Goal: Information Seeking & Learning: Check status

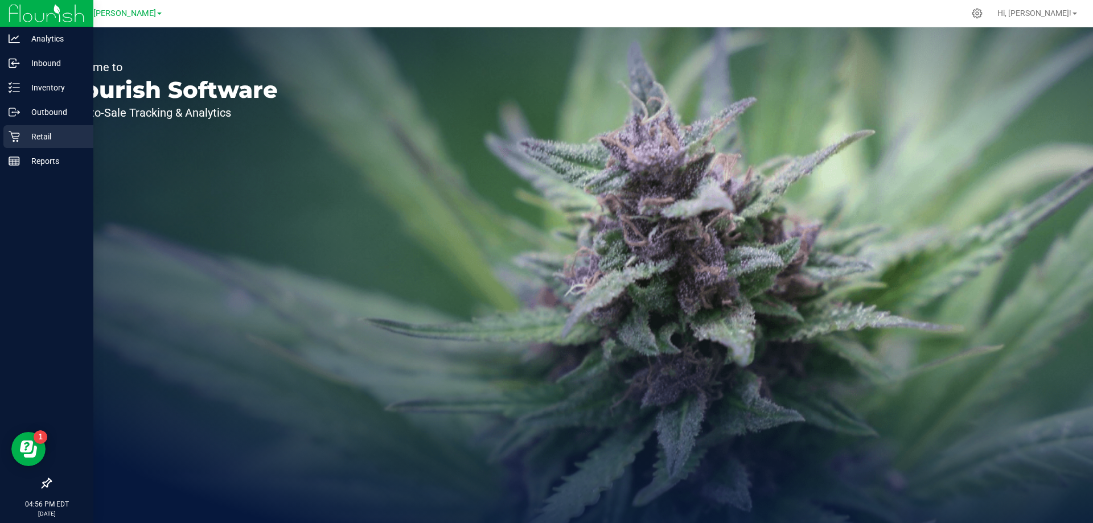
click at [44, 134] on p "Retail" at bounding box center [54, 137] width 68 height 14
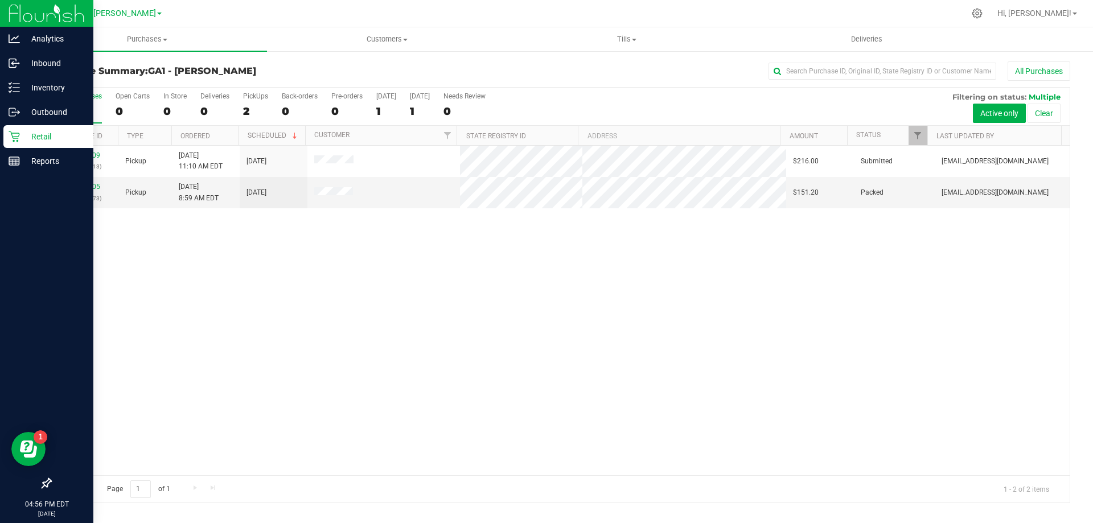
click at [14, 138] on icon at bounding box center [14, 136] width 11 height 11
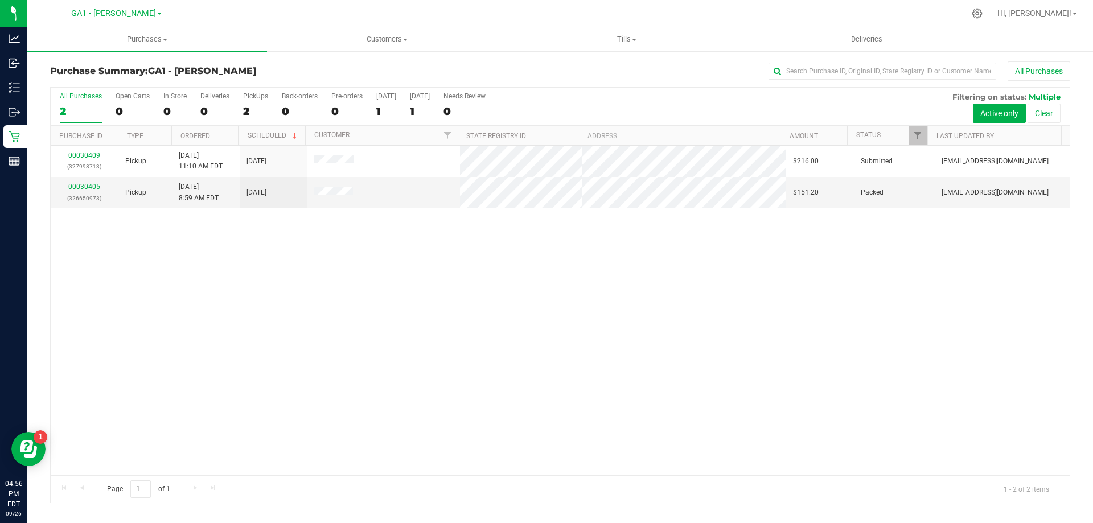
click at [186, 245] on div "00030409 (327998713) Pickup [DATE] 11:10 AM EDT 9/27/2025 $216.00 Submitted [EM…" at bounding box center [560, 311] width 1019 height 330
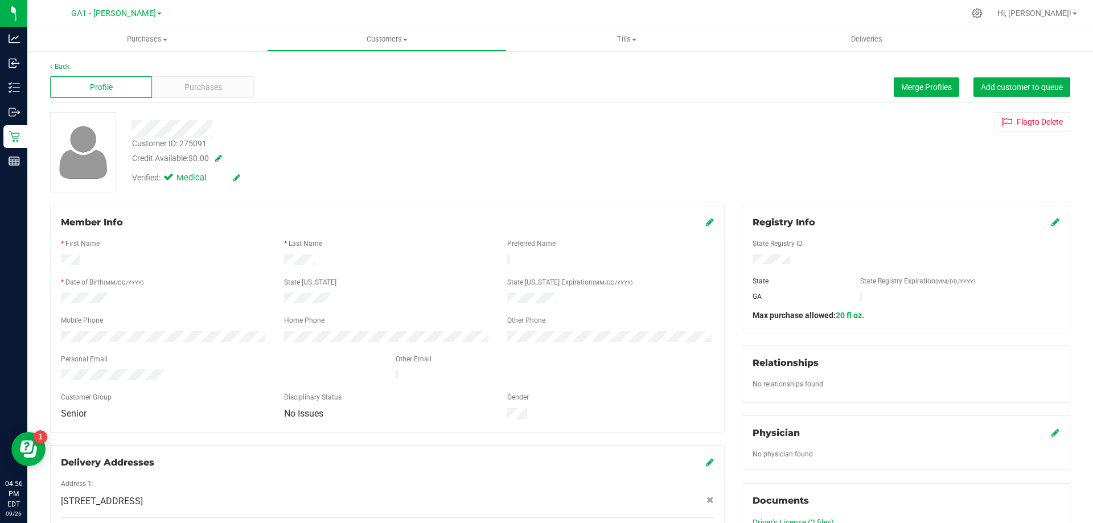
click at [364, 126] on div at bounding box center [383, 129] width 519 height 18
click at [223, 84] on div "Purchases" at bounding box center [203, 87] width 102 height 22
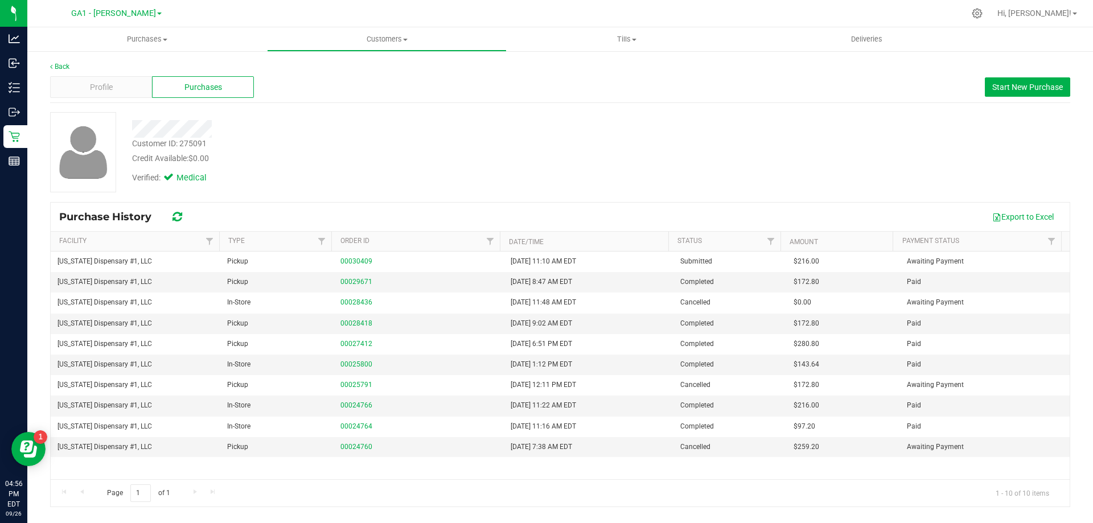
click at [408, 118] on div at bounding box center [383, 125] width 519 height 26
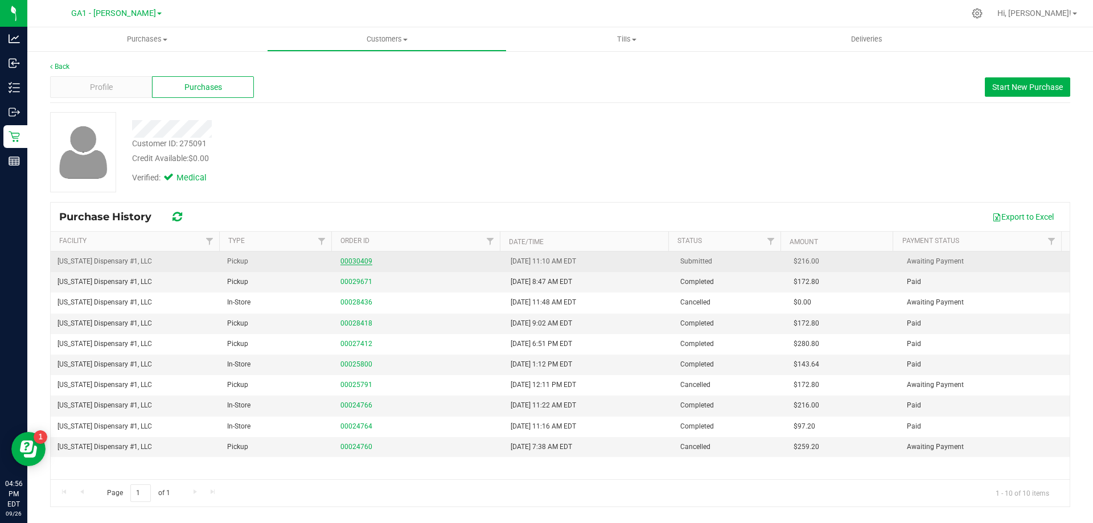
click at [363, 263] on link "00030409" at bounding box center [357, 261] width 32 height 8
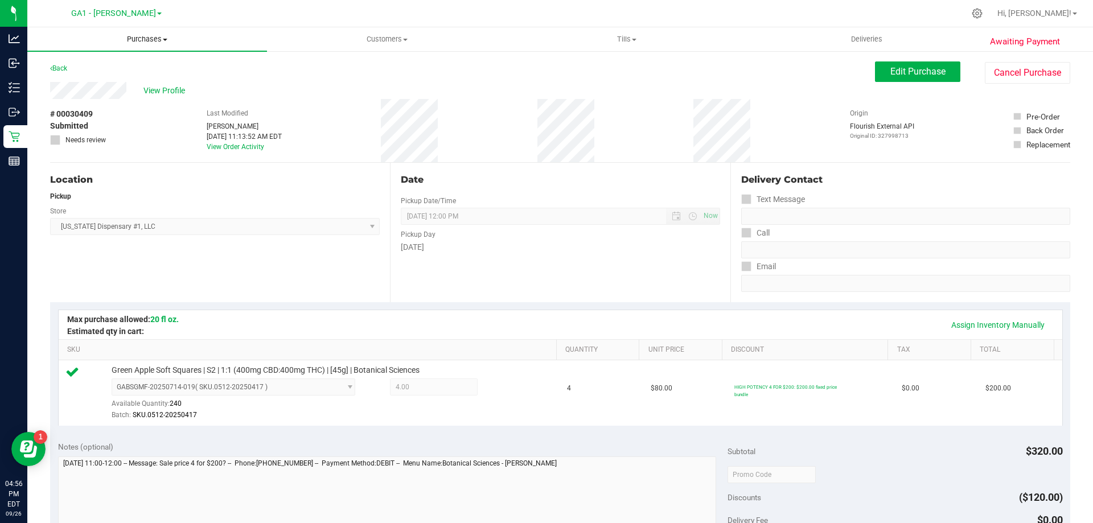
click at [166, 48] on uib-tab-heading "Purchases Summary of purchases Fulfillment All purchases" at bounding box center [147, 39] width 240 height 24
click at [112, 96] on li "All purchases" at bounding box center [147, 96] width 240 height 14
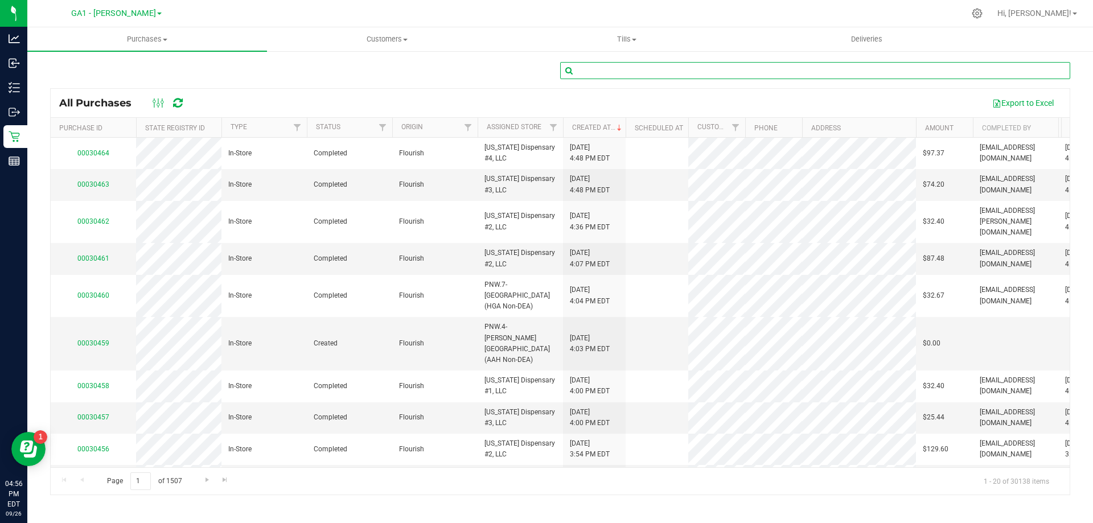
click at [593, 75] on input "text" at bounding box center [815, 70] width 510 height 17
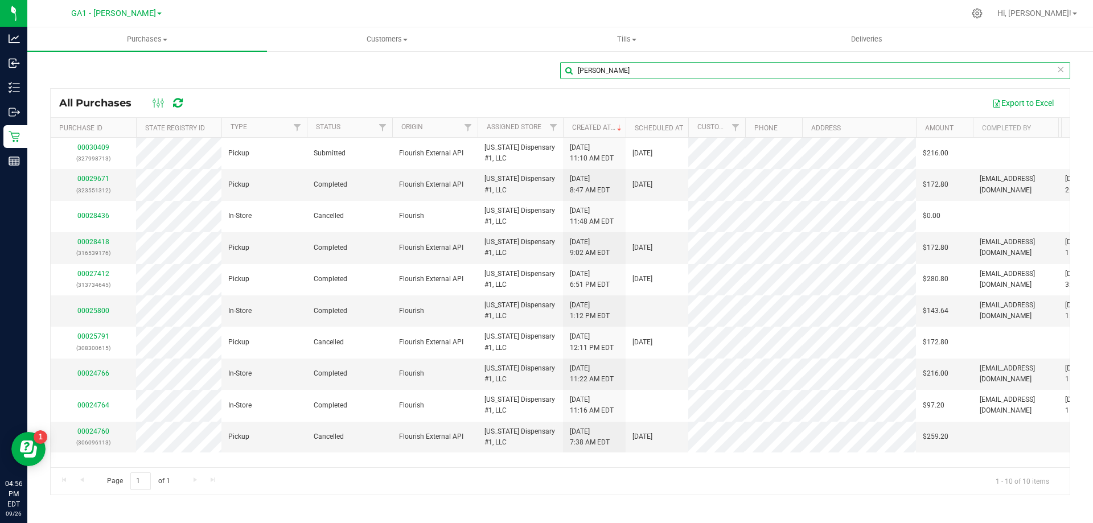
scroll to position [0, 60]
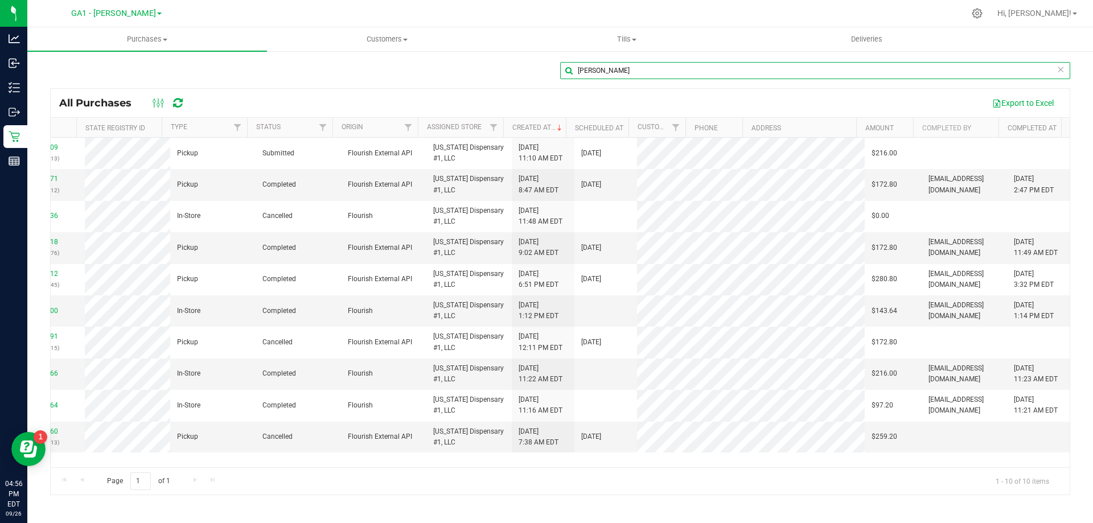
drag, startPoint x: 624, startPoint y: 70, endPoint x: 365, endPoint y: 56, distance: 258.9
click at [365, 56] on div "[PERSON_NAME] All Purchases Export to Excel Purchase ID State Registry ID Type …" at bounding box center [560, 278] width 1066 height 457
type input "howlick"
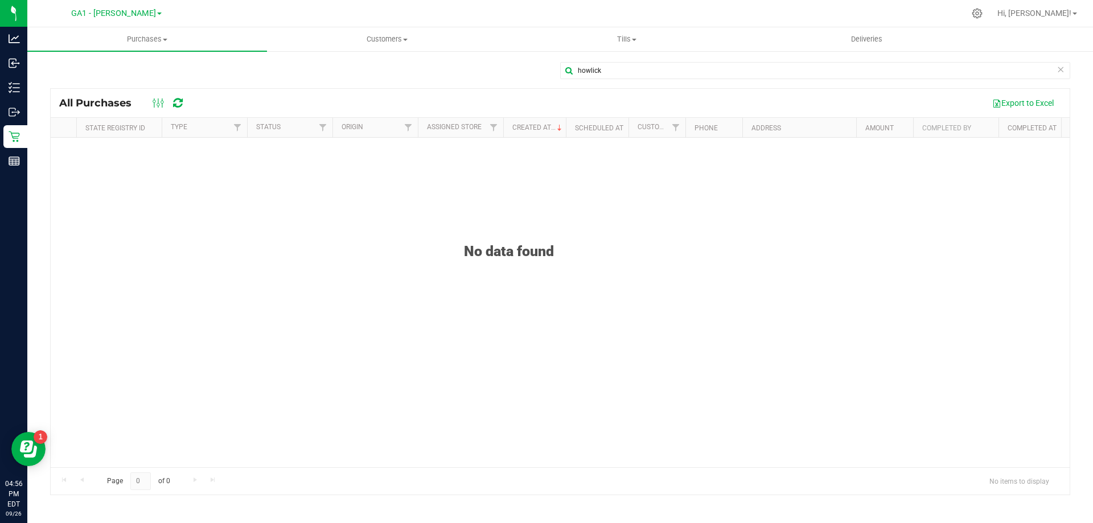
click at [403, 92] on div "All Purchases Export to Excel" at bounding box center [560, 103] width 1019 height 28
drag, startPoint x: 633, startPoint y: 74, endPoint x: 240, endPoint y: 26, distance: 395.9
click at [240, 26] on div "GA1 - [PERSON_NAME] Hi, [PERSON_NAME]! Purchases Summary of purchases Fulfillme…" at bounding box center [560, 261] width 1066 height 523
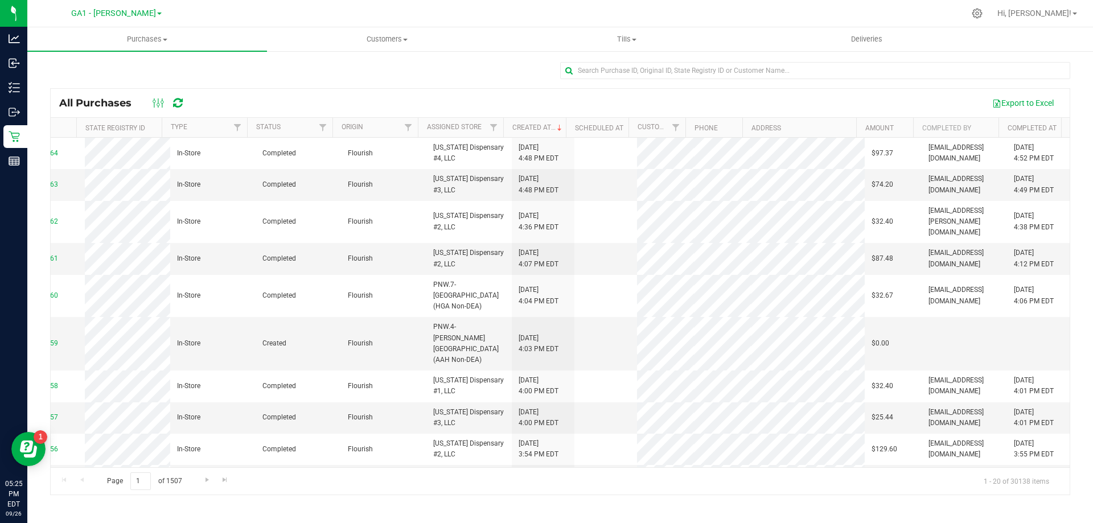
click at [456, 54] on div "All Purchases Export to Excel Purchase ID State Registry ID Type Status Origin …" at bounding box center [560, 278] width 1066 height 457
drag, startPoint x: 461, startPoint y: 68, endPoint x: 496, endPoint y: 60, distance: 35.6
click at [461, 68] on div at bounding box center [560, 75] width 1021 height 26
drag, startPoint x: 342, startPoint y: 80, endPoint x: 304, endPoint y: 62, distance: 42.8
click at [342, 80] on div at bounding box center [560, 75] width 1021 height 26
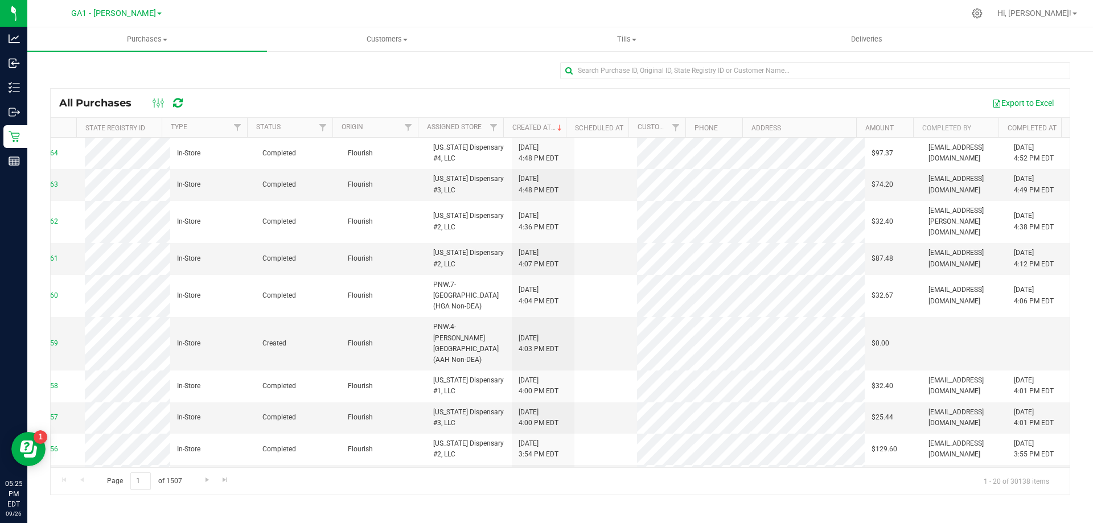
click at [247, 72] on div at bounding box center [560, 75] width 1021 height 26
click at [481, 58] on div "All Purchases Export to Excel Purchase ID State Registry ID Type Status Origin …" at bounding box center [560, 278] width 1066 height 457
